Goal: Register for event/course

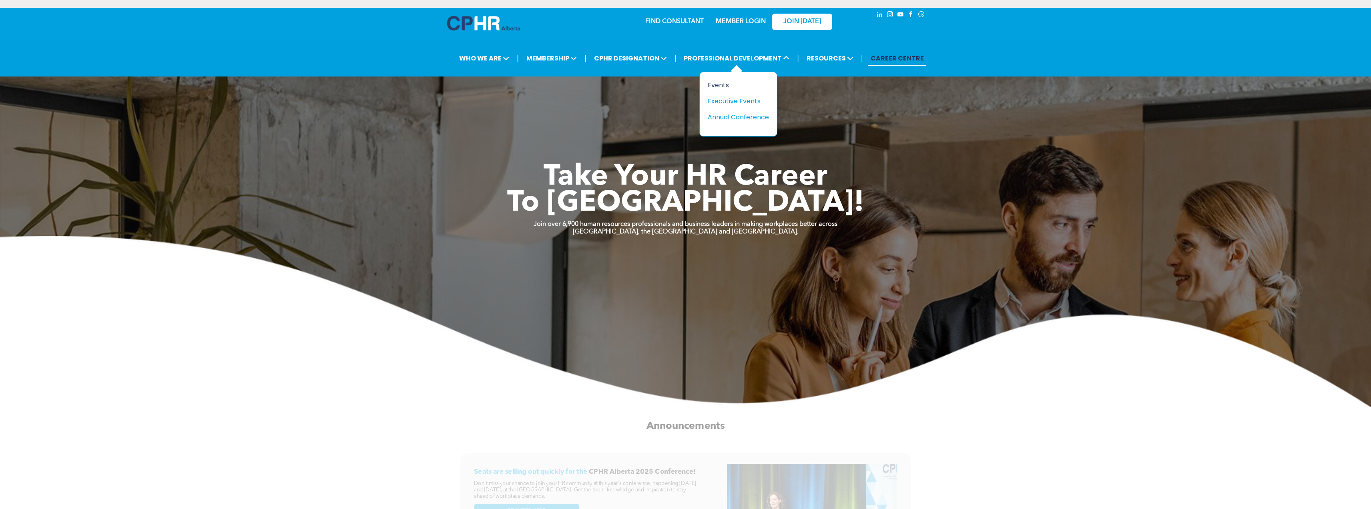
click at [720, 84] on div "Events" at bounding box center [735, 85] width 55 height 10
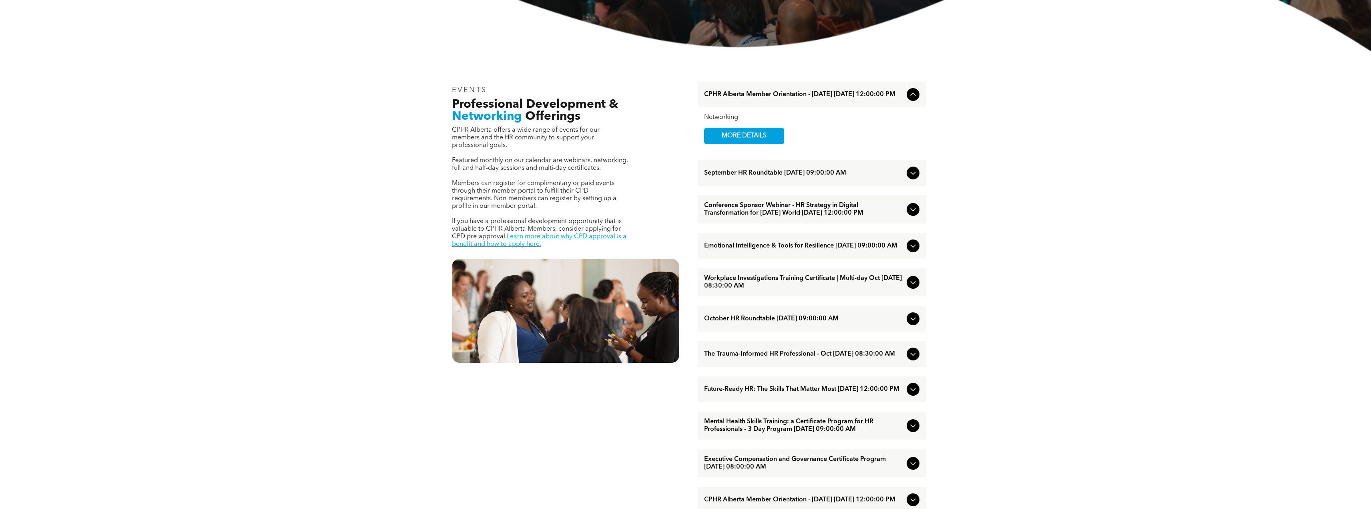
scroll to position [320, 0]
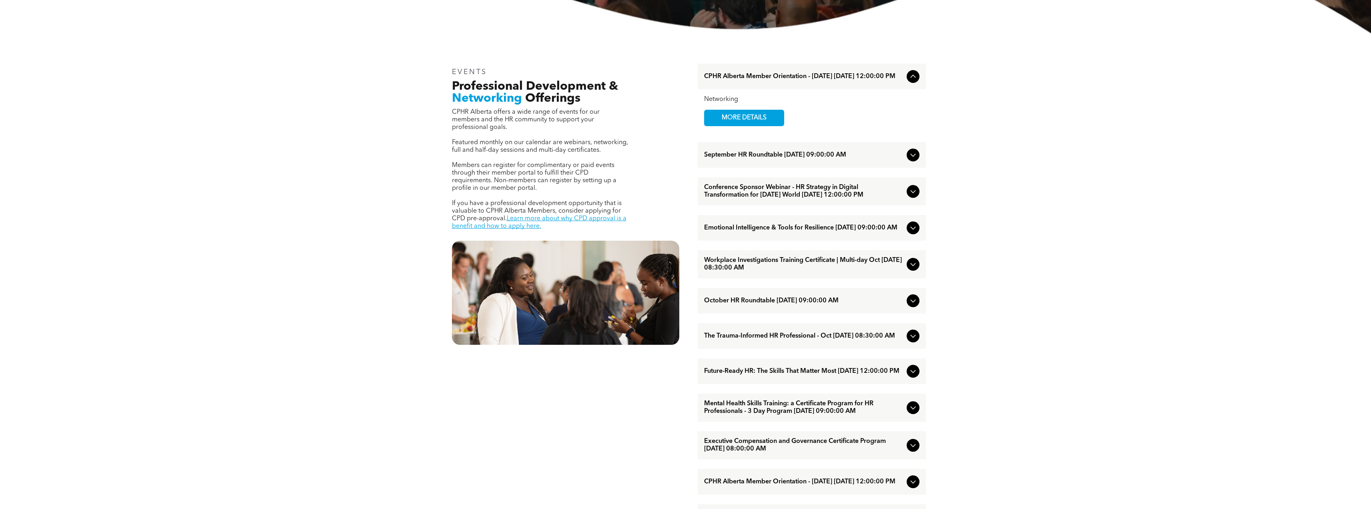
click at [911, 266] on icon at bounding box center [912, 264] width 5 height 3
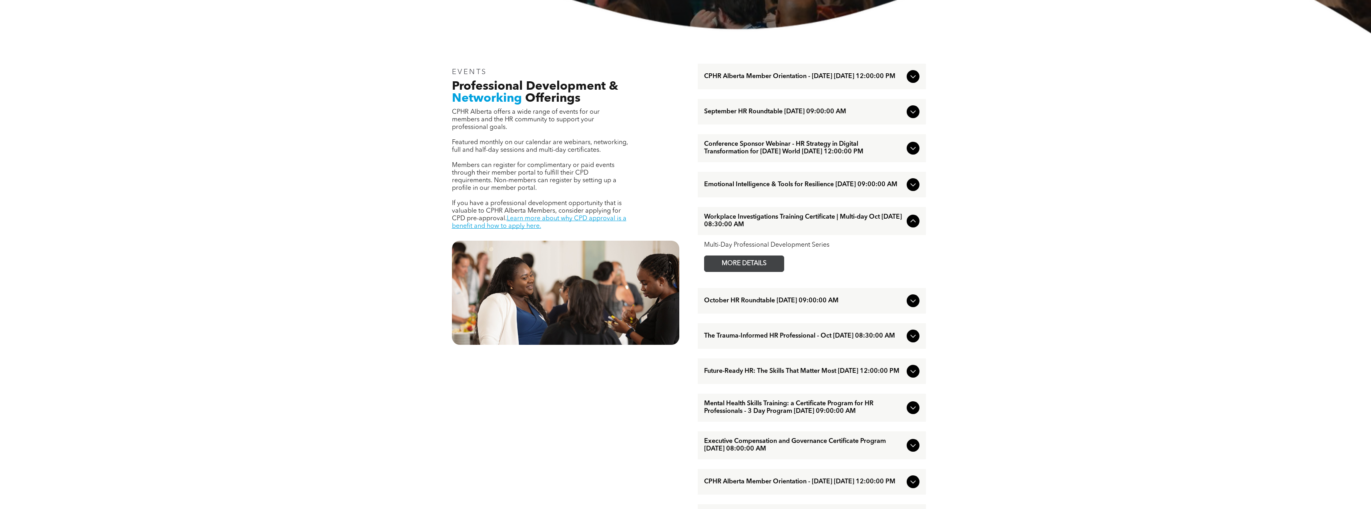
click at [772, 271] on span "MORE DETAILS" at bounding box center [743, 264] width 63 height 16
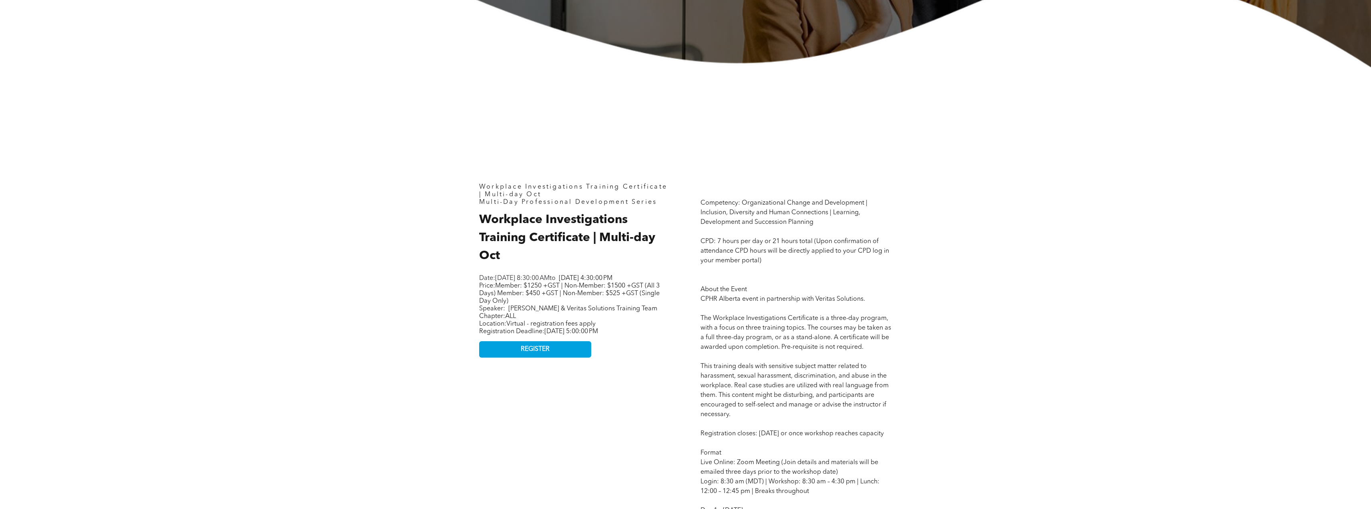
scroll to position [440, 0]
